Goal: Complete application form

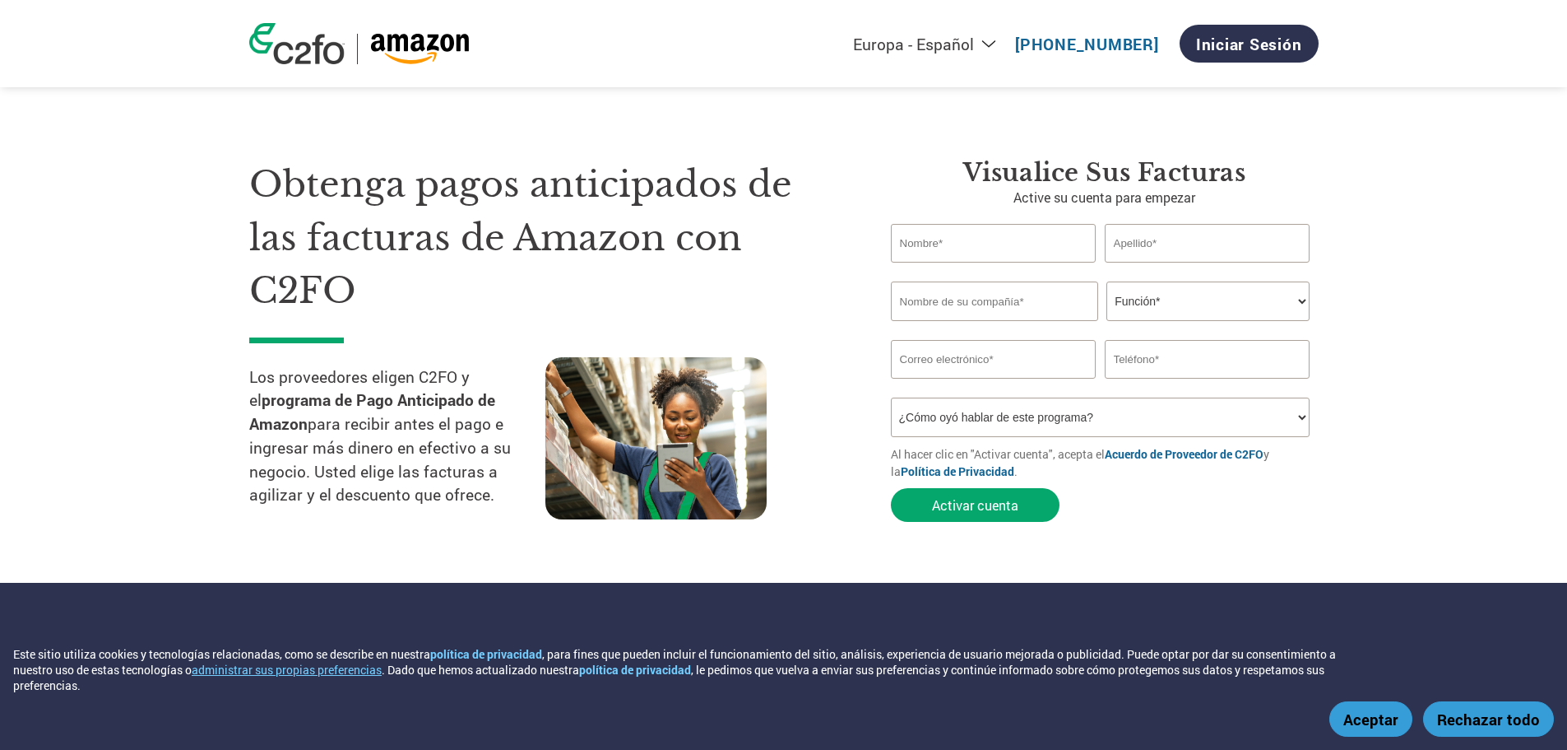
select select "es-ES"
click at [1029, 246] on input "text" at bounding box center [994, 243] width 206 height 39
type input "Maria"
click at [1169, 239] on input "text" at bounding box center [1208, 243] width 206 height 39
type input "Garza"
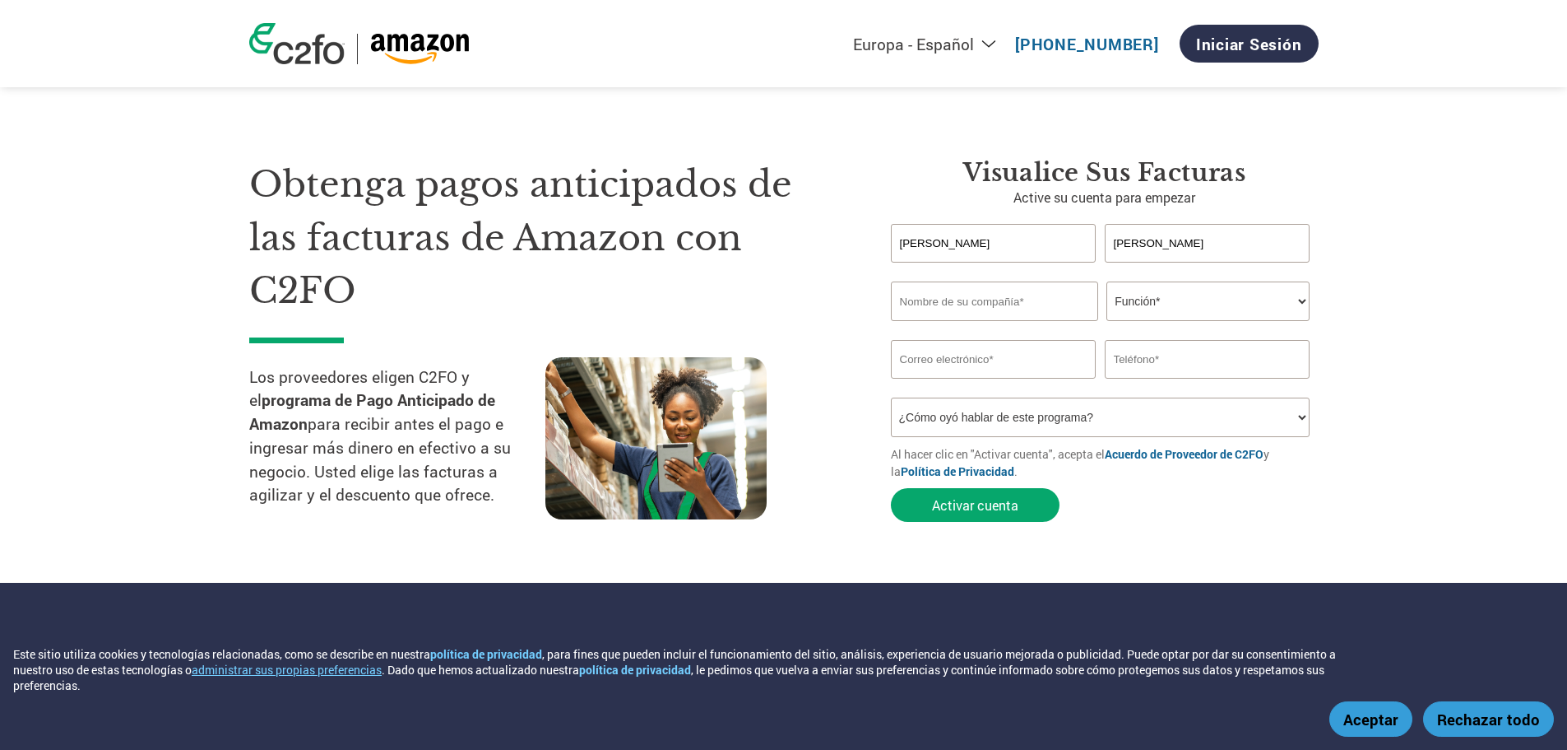
click at [944, 304] on input "text" at bounding box center [994, 300] width 207 height 39
type input "Fossil Mexico"
click at [1136, 304] on select "Función* Director financiero Interventor Gestor de créditos Director de finanza…" at bounding box center [1208, 300] width 203 height 39
select select "ACCOUNTING"
click at [1107, 281] on select "Función* Director financiero Interventor Gestor de créditos Director de finanza…" at bounding box center [1208, 300] width 203 height 39
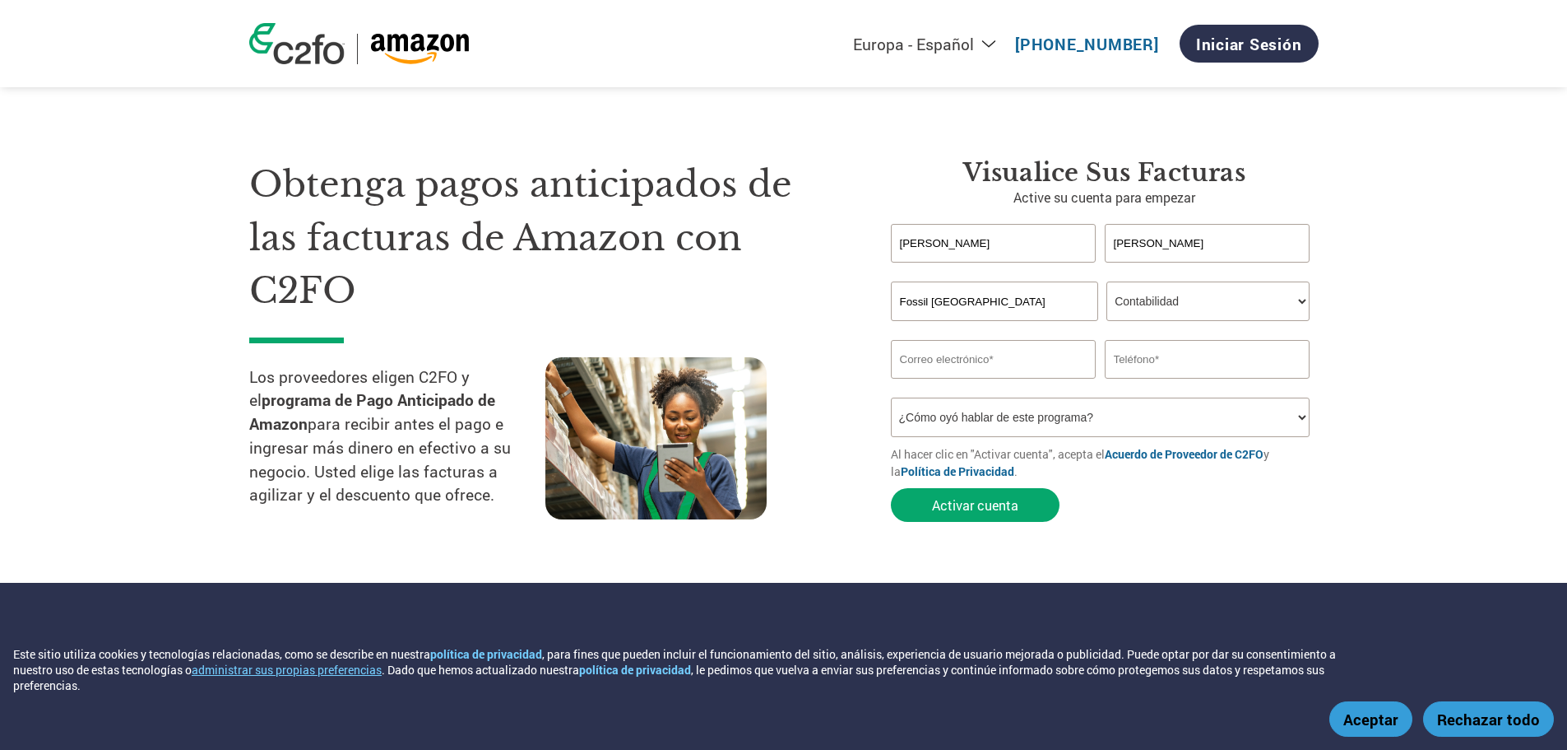
click at [973, 361] on input "email" at bounding box center [994, 359] width 206 height 39
type input "mcgarza@fossil.com"
click at [1185, 366] on input "text" at bounding box center [1208, 359] width 206 height 39
type input "8117890027"
click at [957, 418] on select "¿Cómo oyó hablar de este programa? Recibió una carta Correo electrónico Redes s…" at bounding box center [1101, 416] width 420 height 39
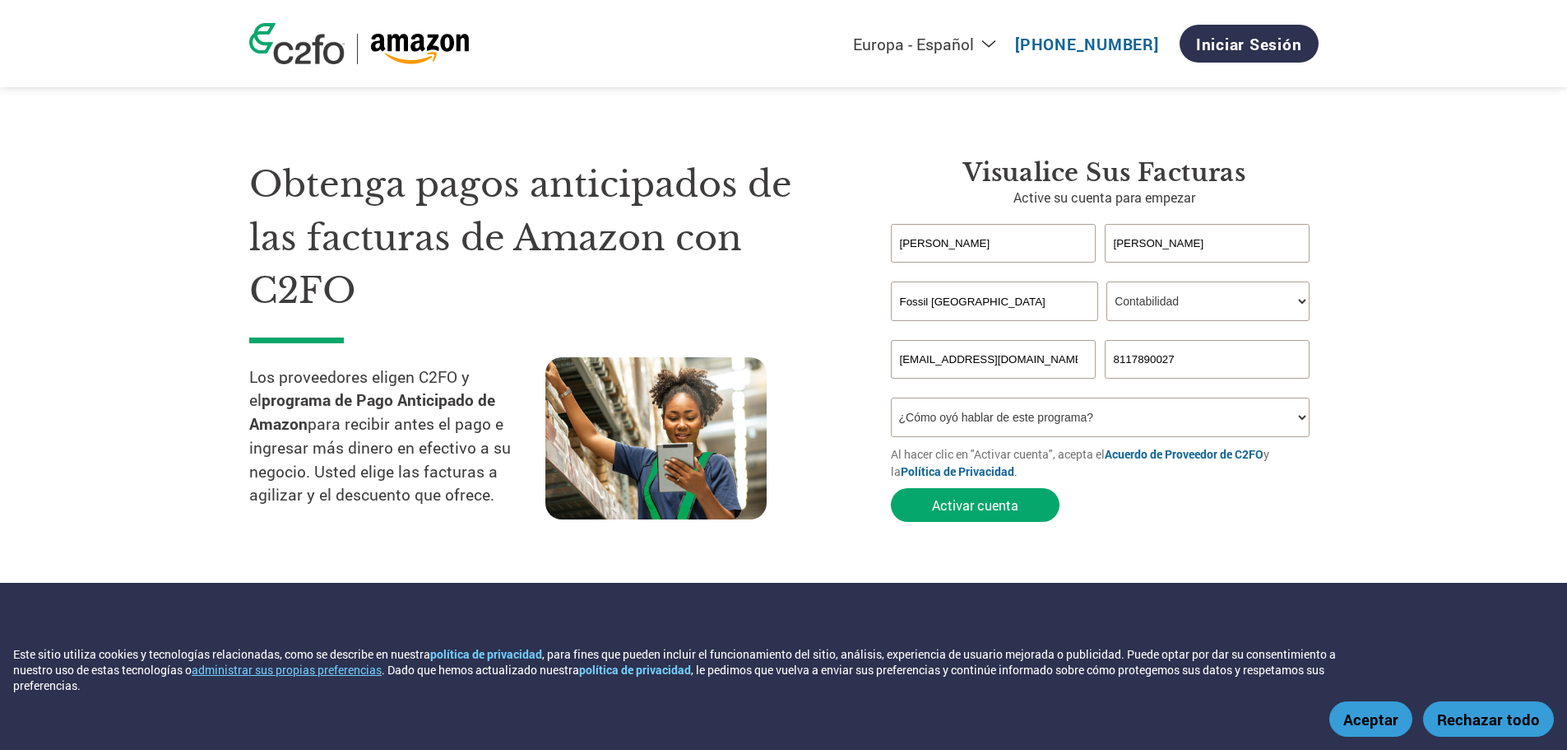
select select "Other"
click at [891, 397] on select "¿Cómo oyó hablar de este programa? Recibió una carta Correo electrónico Redes s…" at bounding box center [1101, 416] width 420 height 39
click at [998, 499] on button "Activar cuenta" at bounding box center [975, 505] width 169 height 34
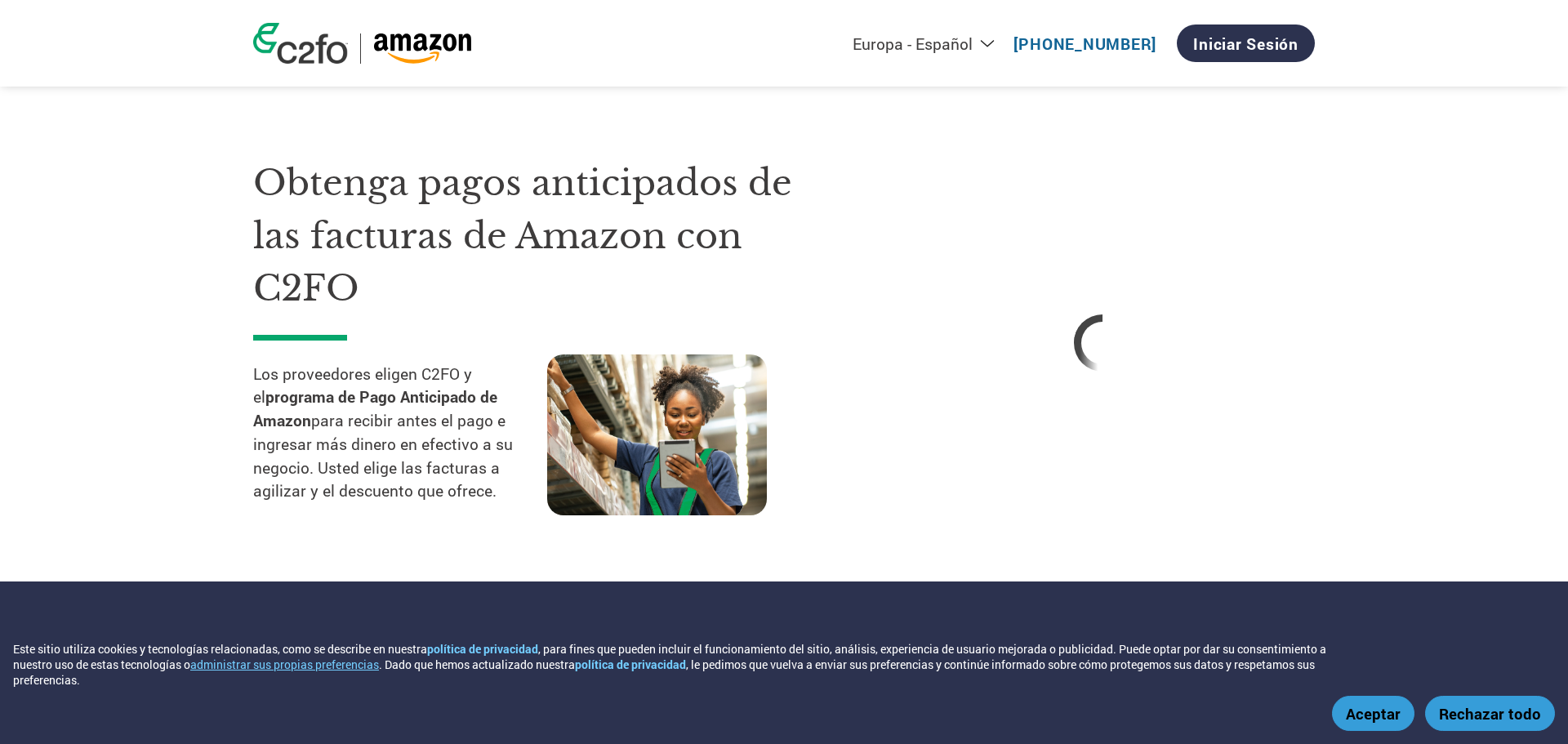
select select "es-ES"
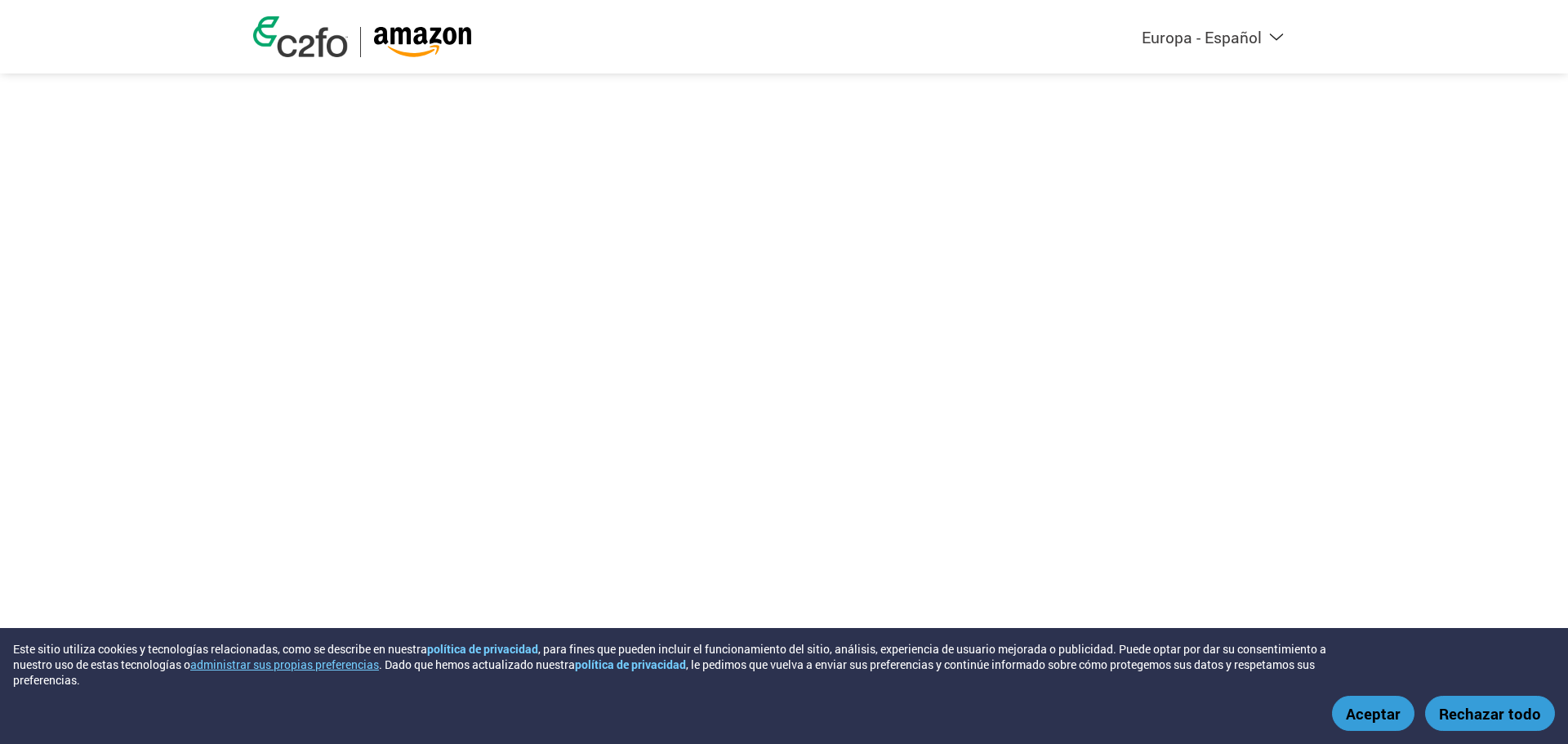
select select "es-ES"
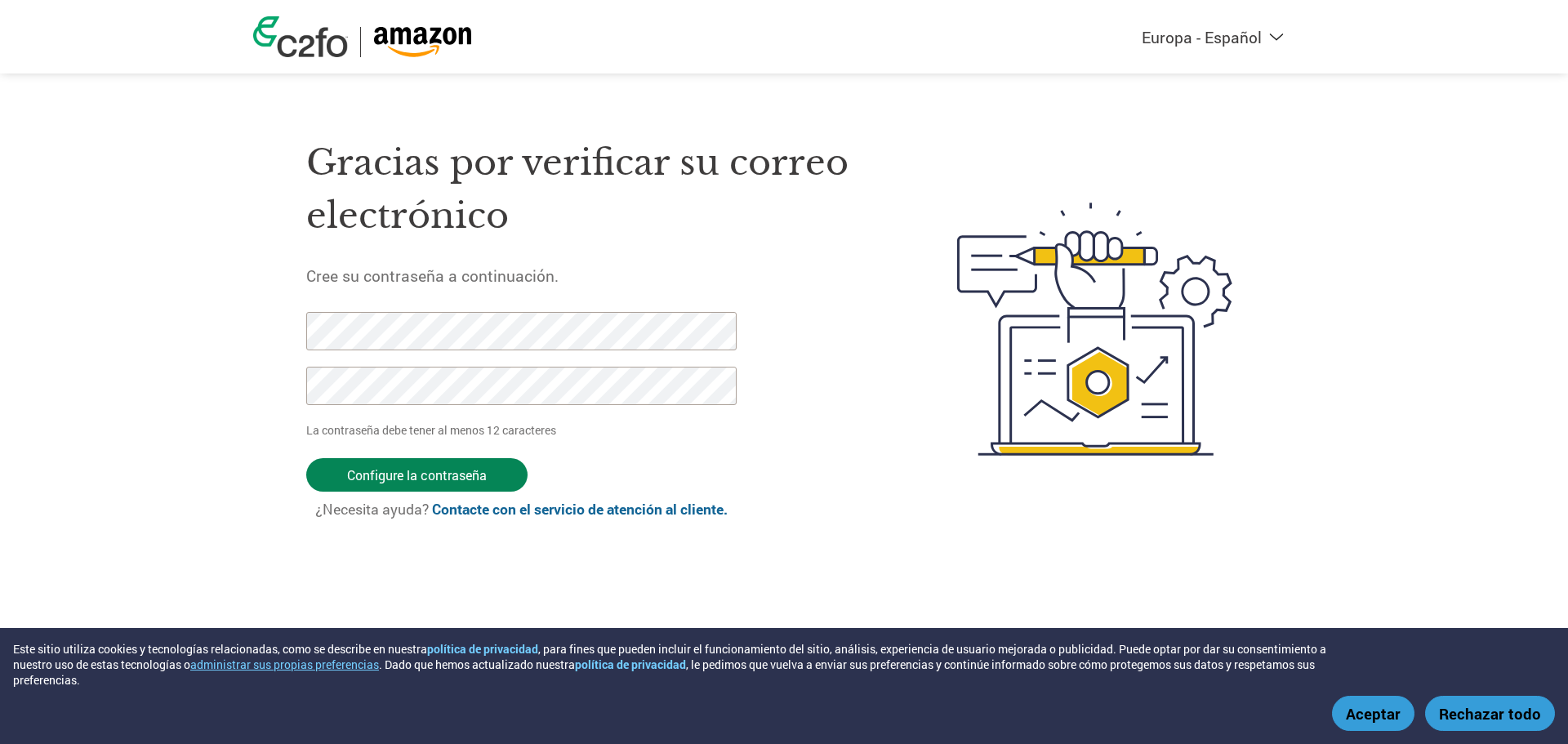
click at [481, 472] on input "Configure la contraseña" at bounding box center [417, 475] width 221 height 34
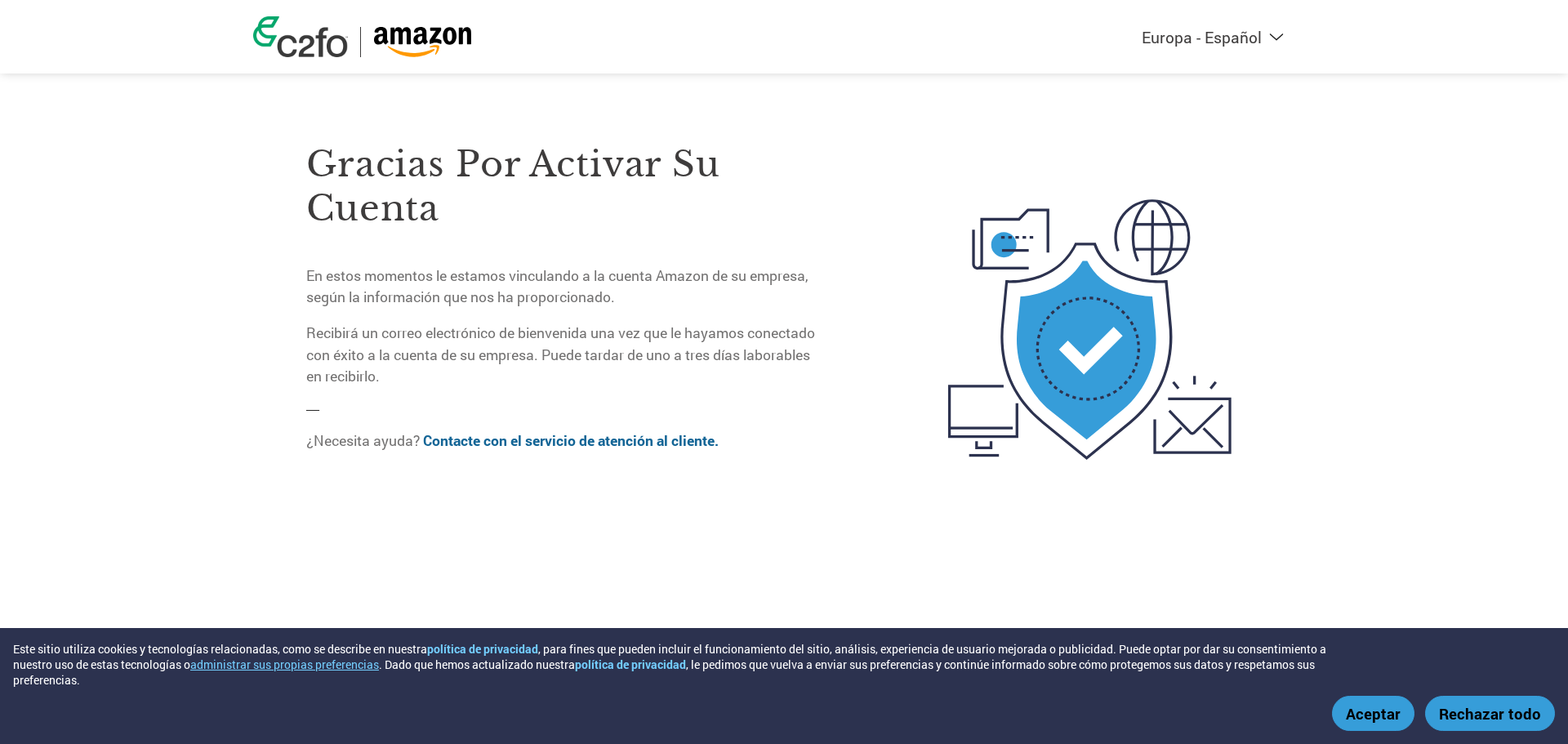
click at [413, 25] on link at bounding box center [362, 36] width 219 height 41
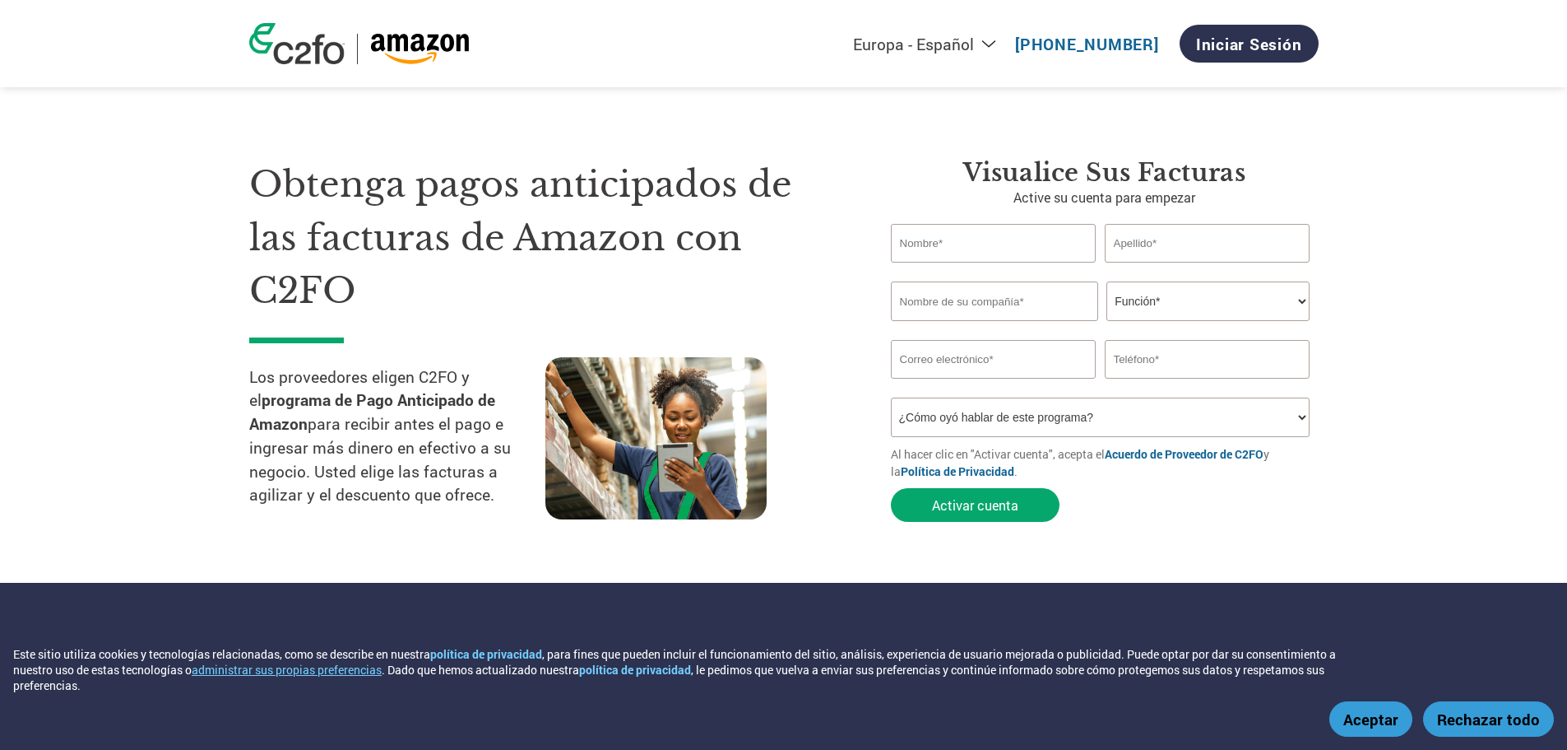
select select "es-ES"
